Goal: Task Accomplishment & Management: Complete application form

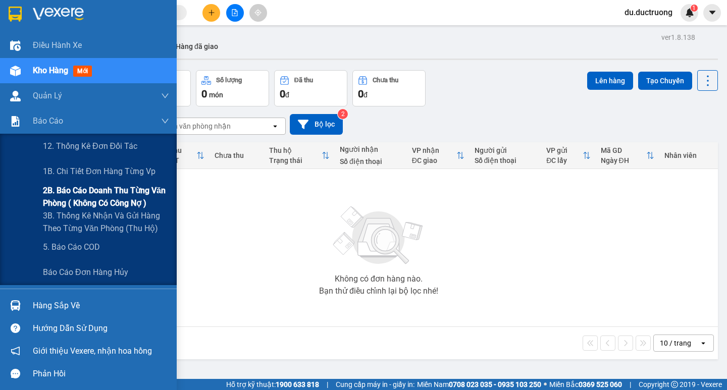
click at [98, 199] on span "2B. Báo cáo doanh thu từng văn phòng ( không có công nợ )" at bounding box center [106, 196] width 126 height 25
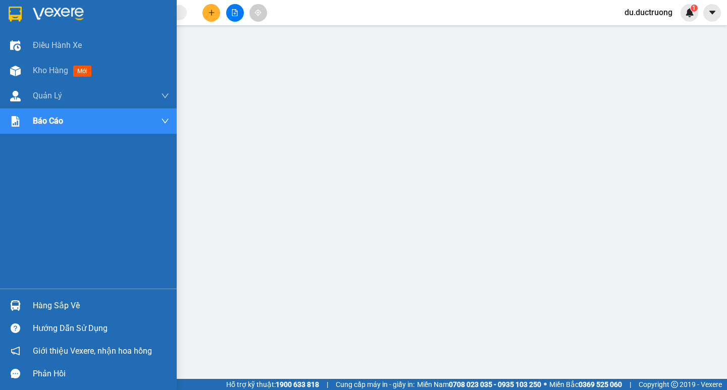
click at [22, 14] on div at bounding box center [16, 14] width 18 height 18
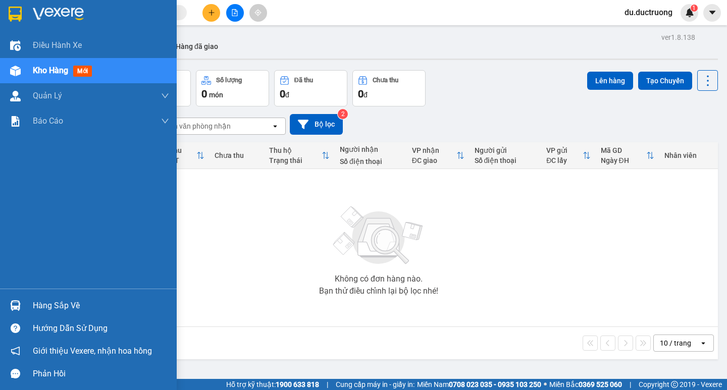
click at [16, 14] on img at bounding box center [15, 14] width 13 height 15
click at [18, 18] on img at bounding box center [15, 14] width 13 height 15
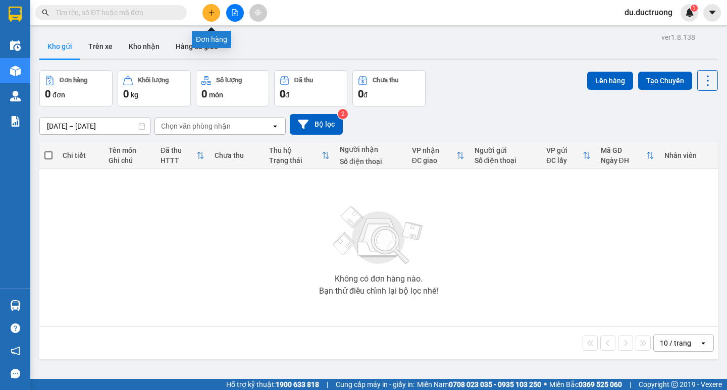
click at [215, 15] on button at bounding box center [211, 13] width 18 height 18
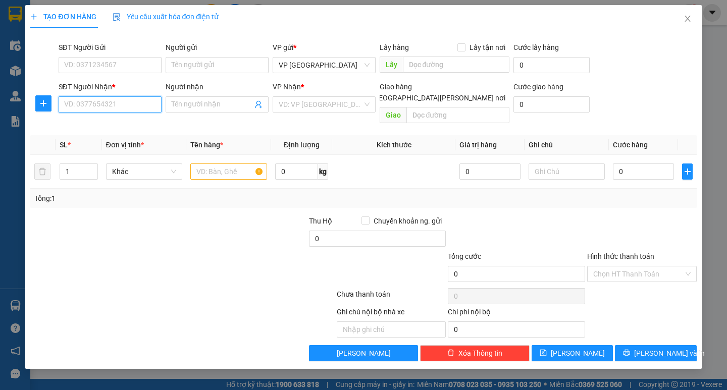
click at [110, 106] on input "SĐT Người Nhận *" at bounding box center [110, 104] width 103 height 16
click at [97, 121] on div "0375705656" at bounding box center [110, 124] width 91 height 11
type input "0375705656"
click at [226, 163] on input "text" at bounding box center [228, 171] width 76 height 16
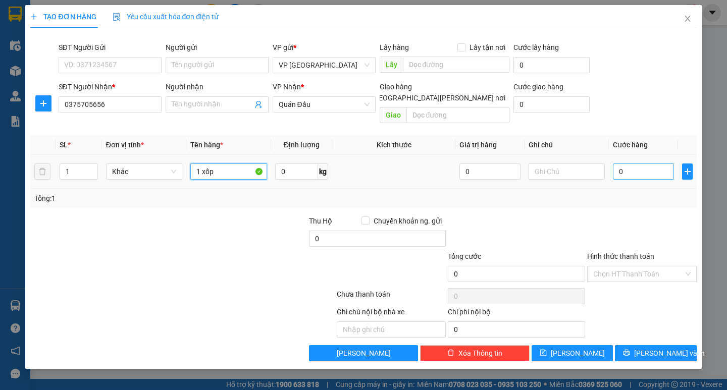
type input "1 xốp"
type input "005"
type input "5"
type input "0.050"
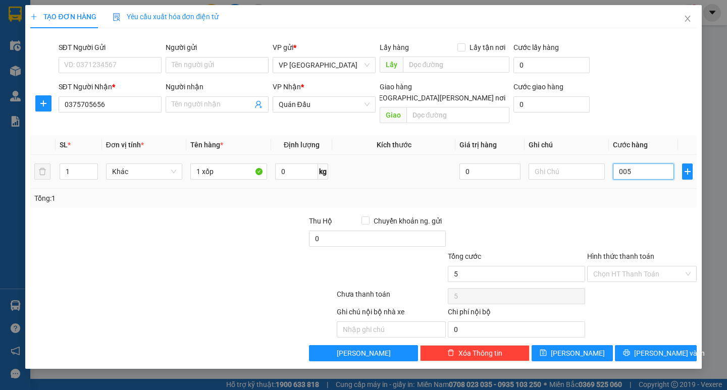
type input "50"
click at [655, 348] on span "[PERSON_NAME] và In" at bounding box center [669, 353] width 71 height 11
type input "50.000"
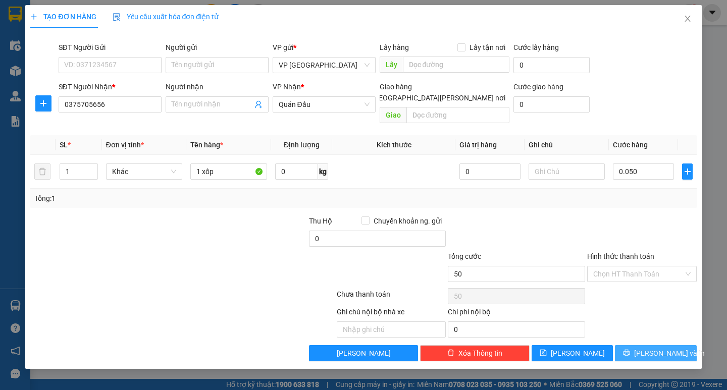
type input "50.000"
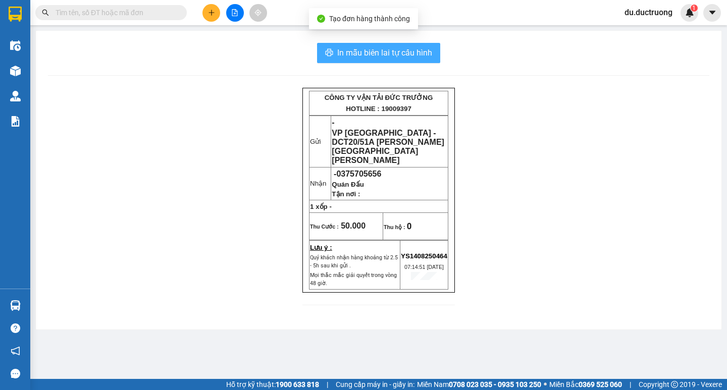
click at [388, 54] on span "In mẫu biên lai tự cấu hình" at bounding box center [384, 52] width 95 height 13
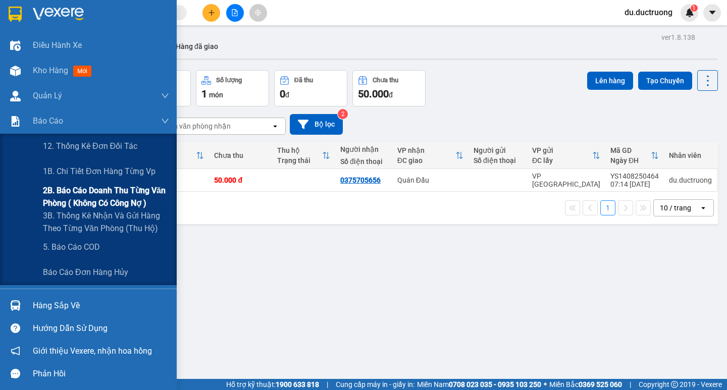
click at [113, 200] on span "2B. Báo cáo doanh thu từng văn phòng ( không có công nợ )" at bounding box center [106, 196] width 126 height 25
